Goal: Task Accomplishment & Management: Manage account settings

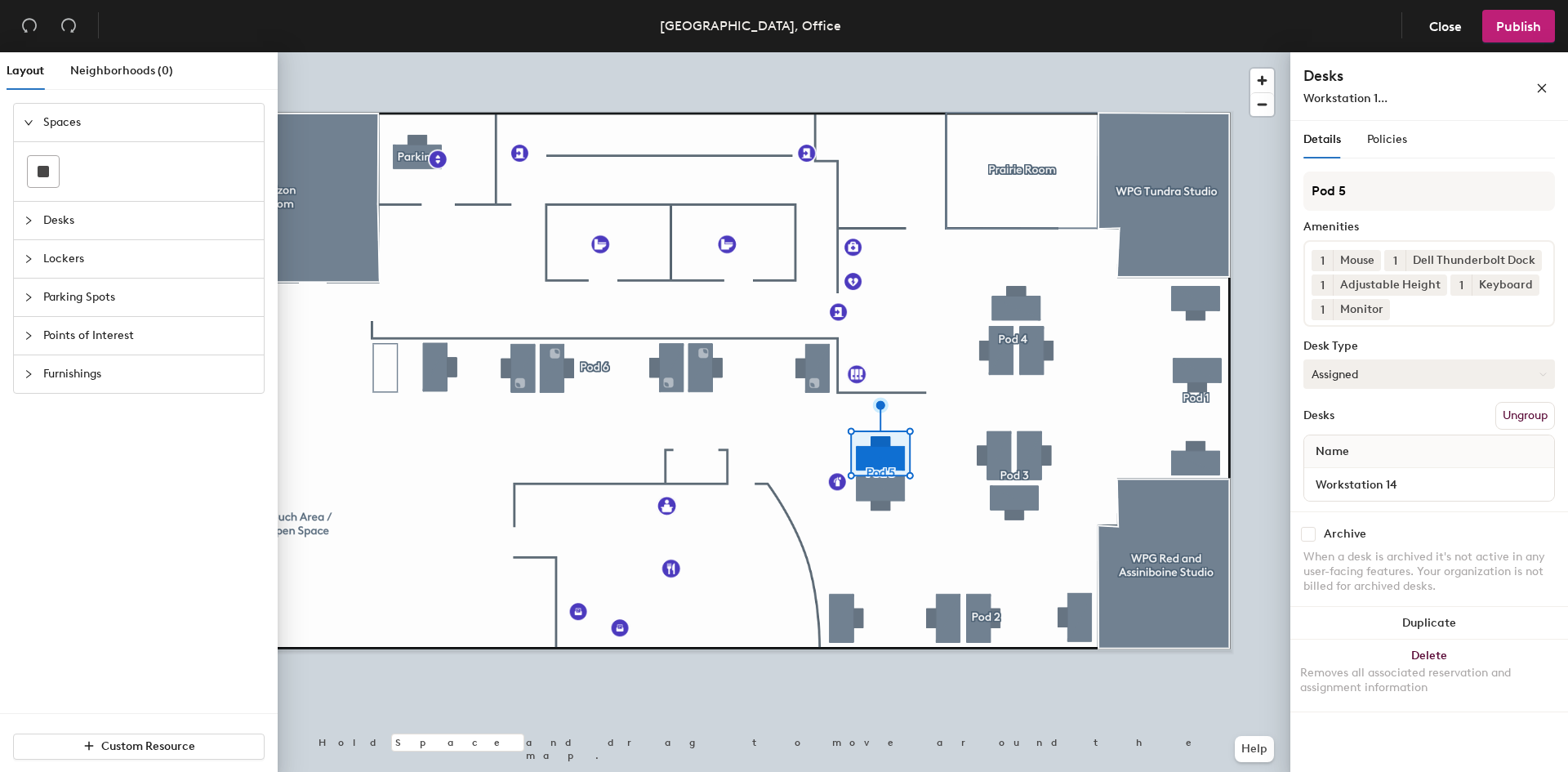
click at [1342, 375] on button "Assigned" at bounding box center [1429, 374] width 252 height 30
click at [1339, 475] on div "Hoteled" at bounding box center [1386, 474] width 164 height 25
click at [1404, 375] on button "Assigned" at bounding box center [1429, 374] width 252 height 30
click at [1353, 466] on div "Hoteled" at bounding box center [1386, 474] width 164 height 25
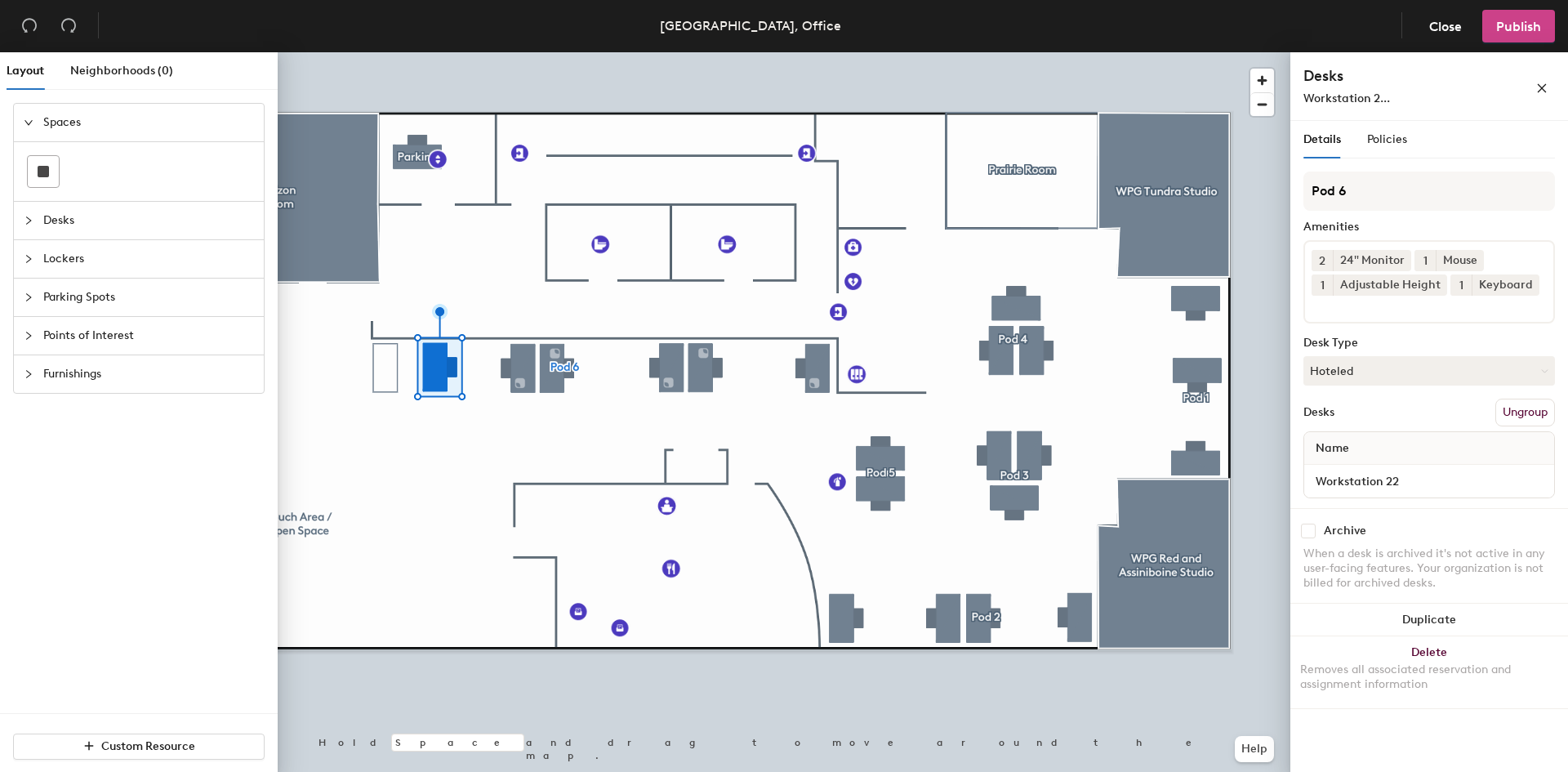
click at [1517, 27] on span "Publish" at bounding box center [1518, 27] width 45 height 15
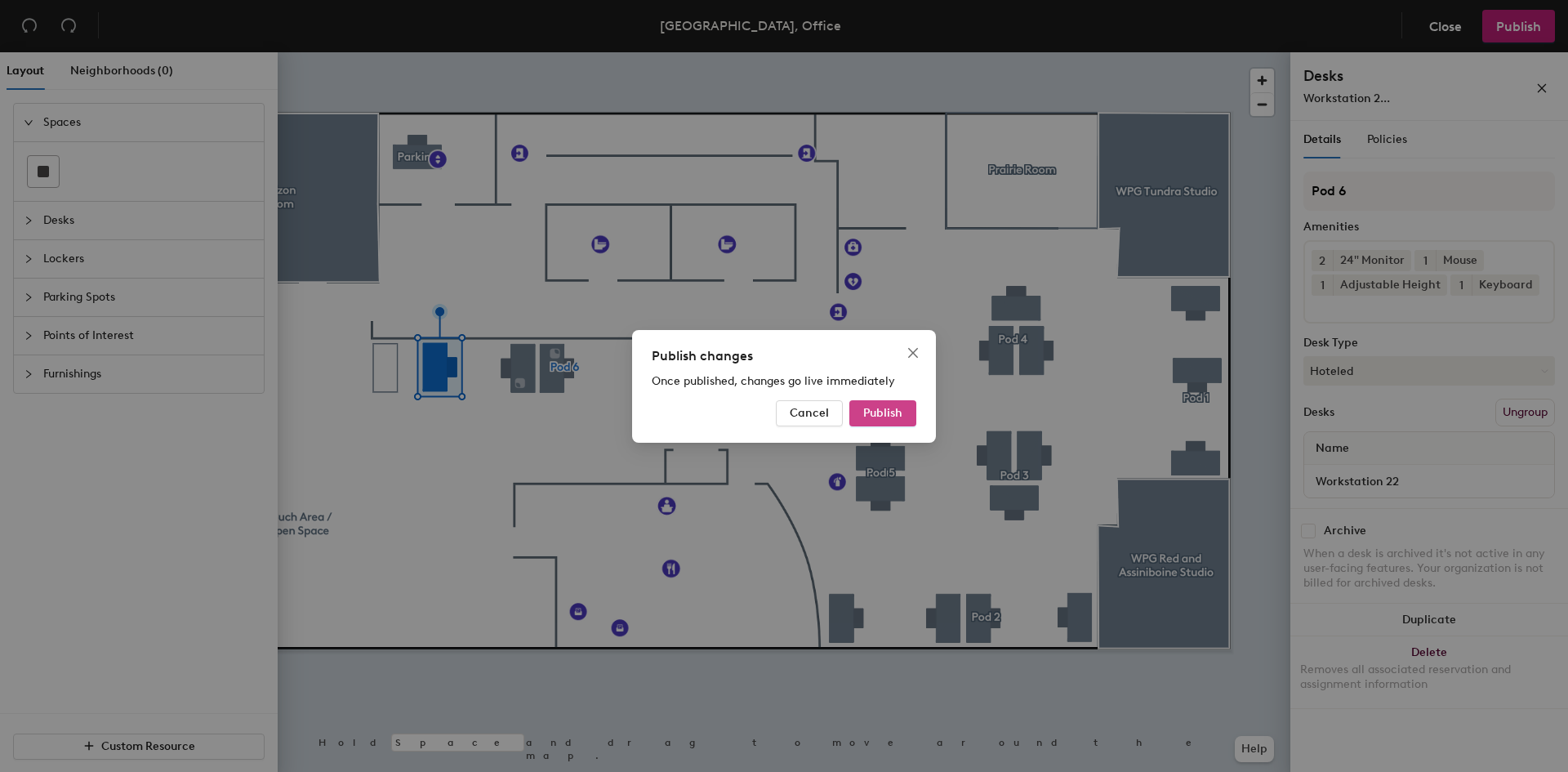
click at [874, 413] on span "Publish" at bounding box center [882, 413] width 39 height 13
